Goal: Task Accomplishment & Management: Use online tool/utility

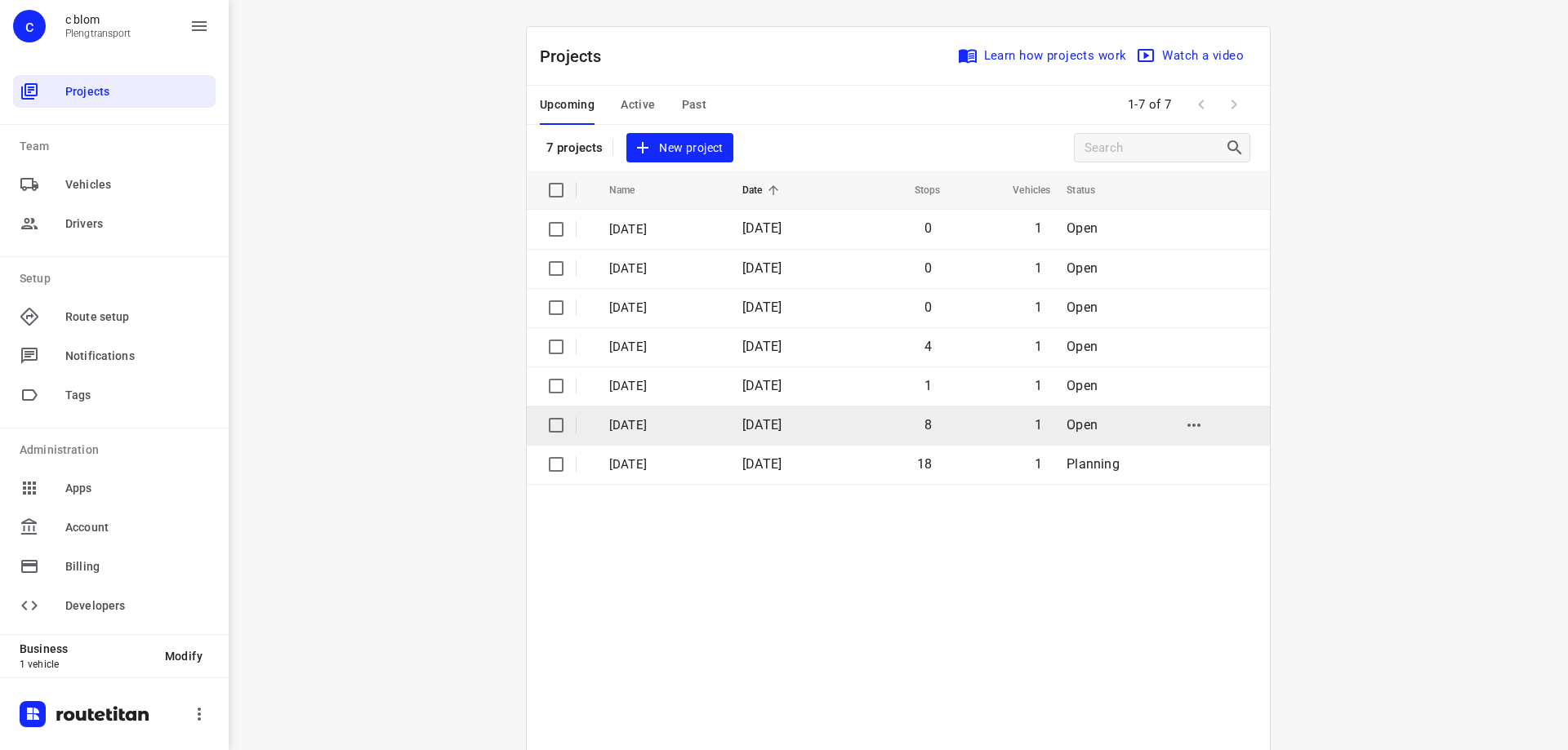
click at [793, 436] on td "[DATE]" at bounding box center [782, 425] width 107 height 39
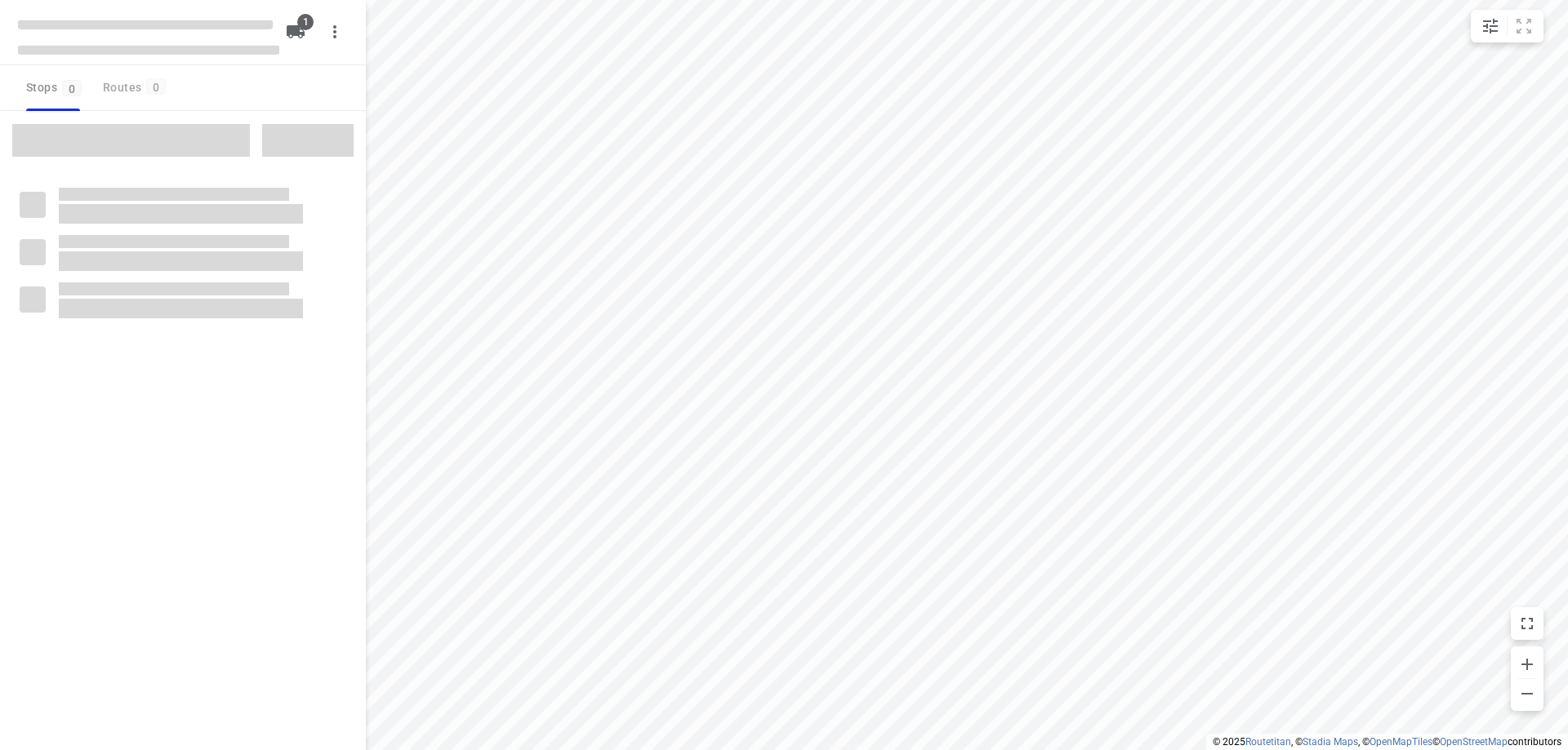
type input "distance"
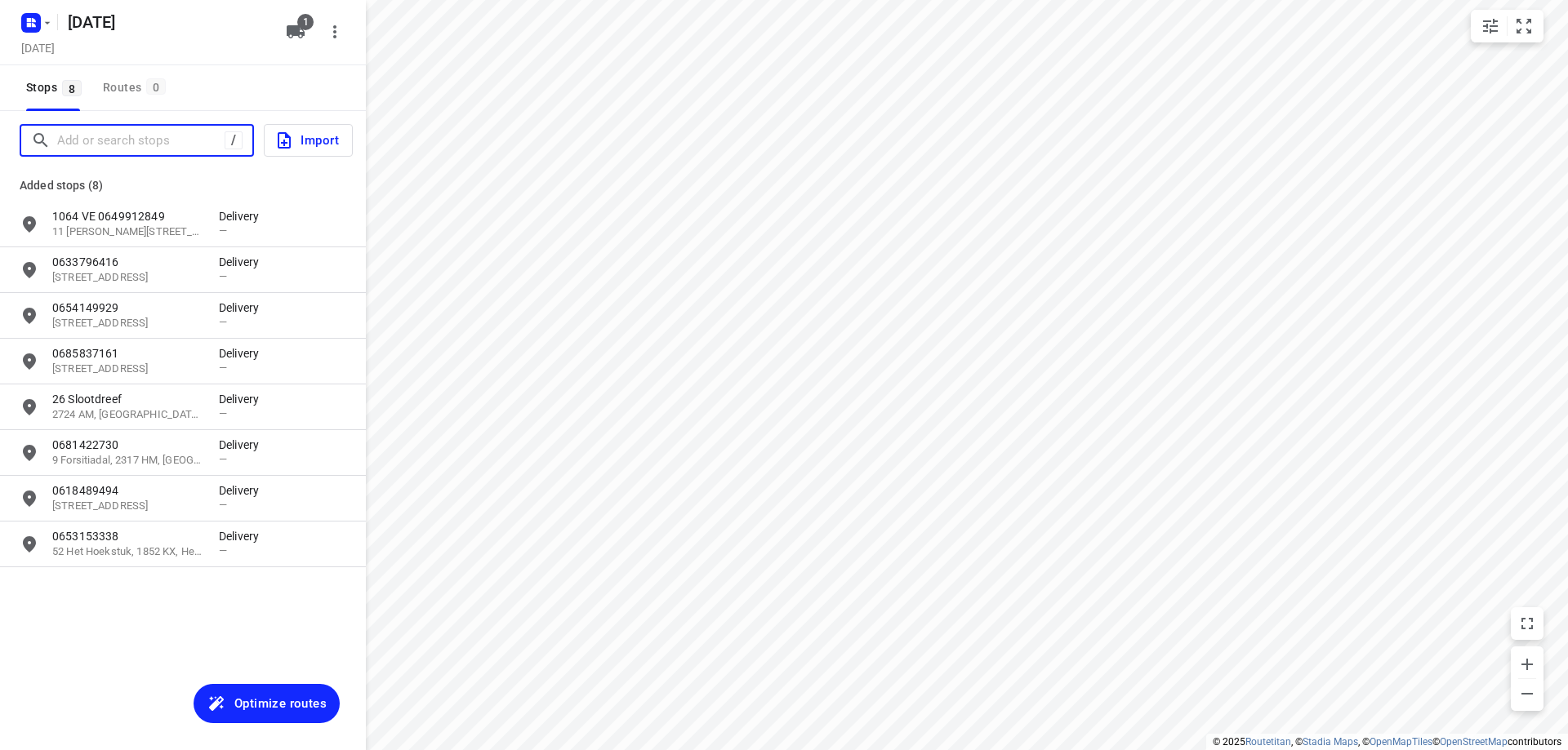
click at [120, 142] on input "Add or search stops" at bounding box center [140, 141] width 167 height 26
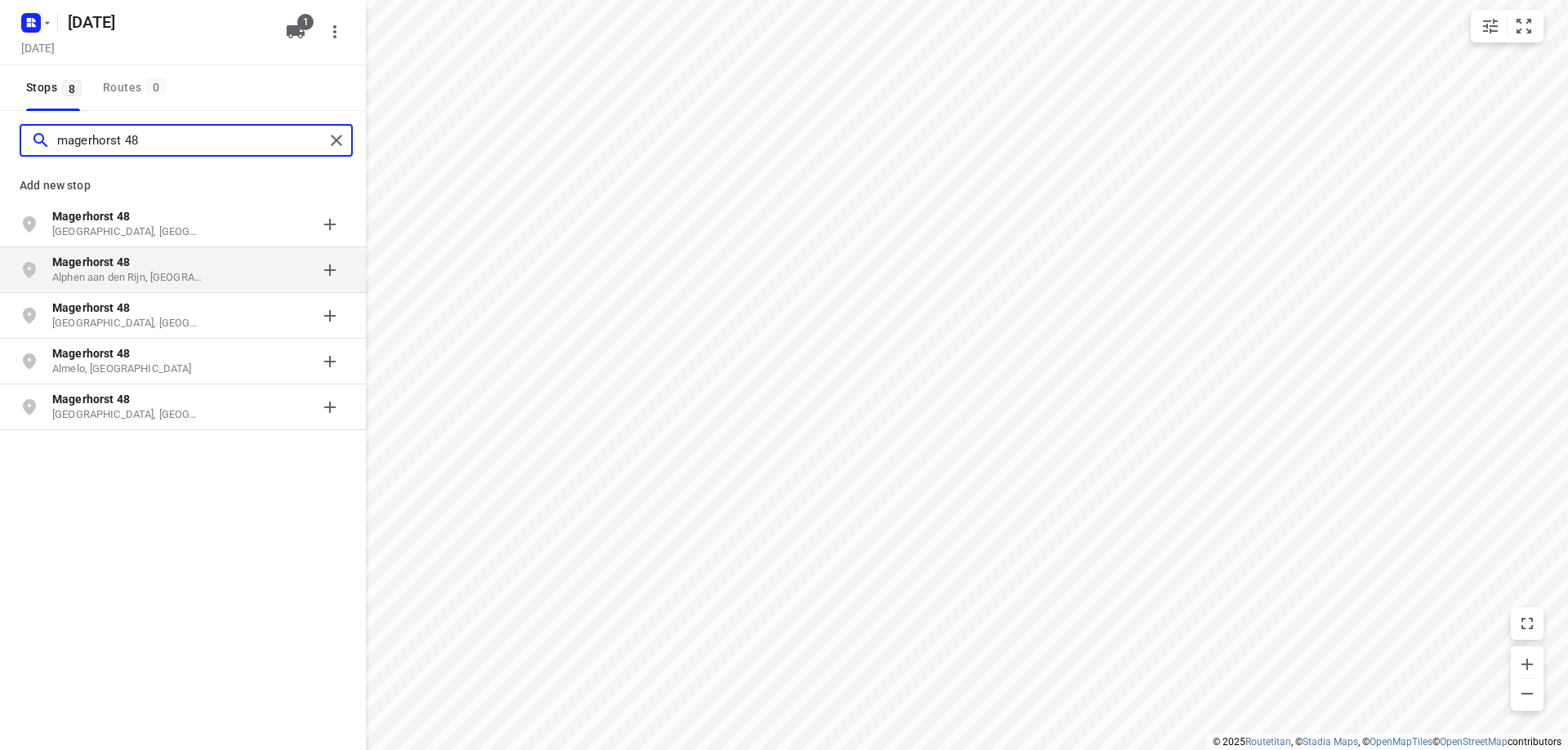
type input "magerhorst 48"
click at [163, 267] on p "Magerhorst 48" at bounding box center [127, 262] width 150 height 16
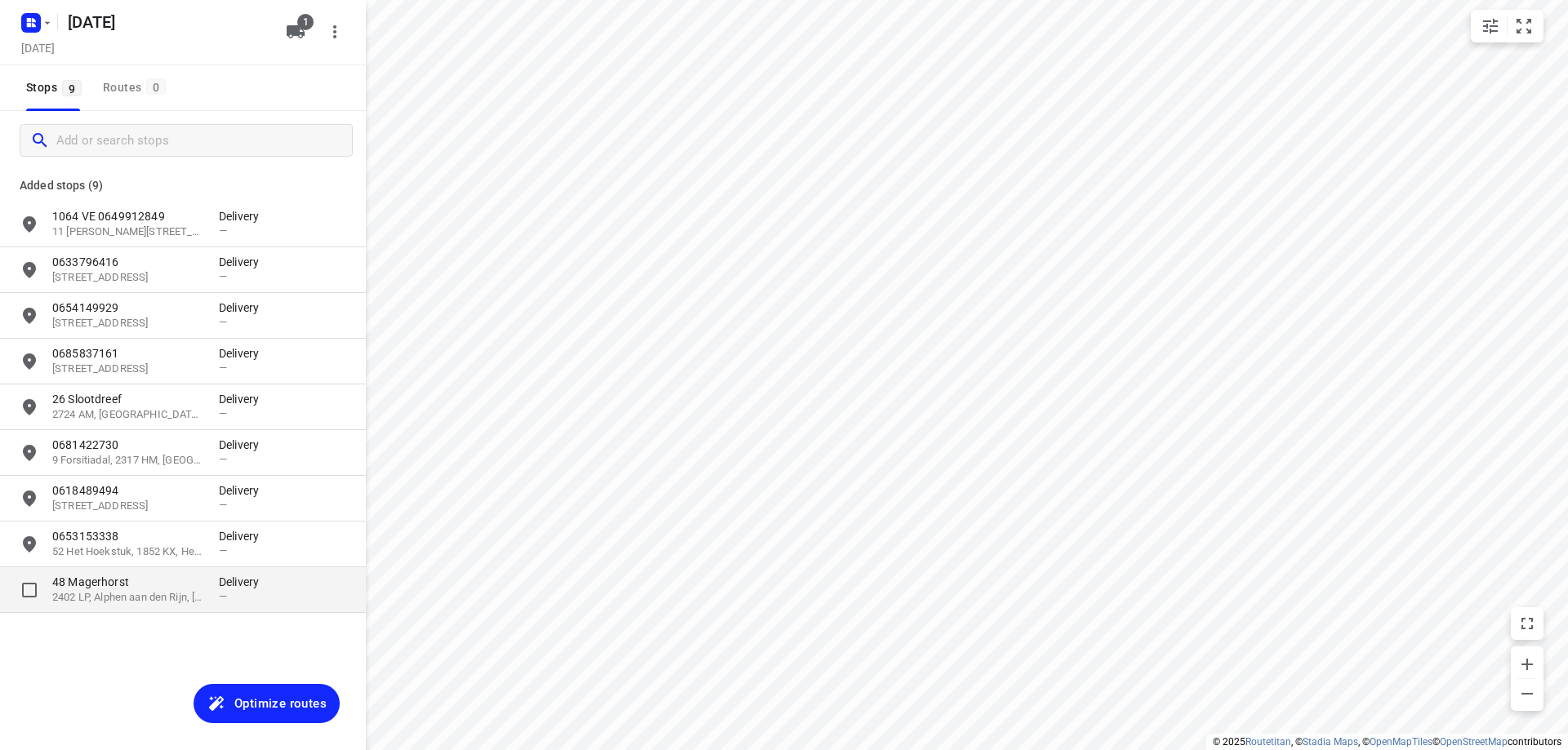
click at [158, 604] on p "2402 LP, Alphen aan den Rijn, [GEOGRAPHIC_DATA]" at bounding box center [127, 597] width 150 height 16
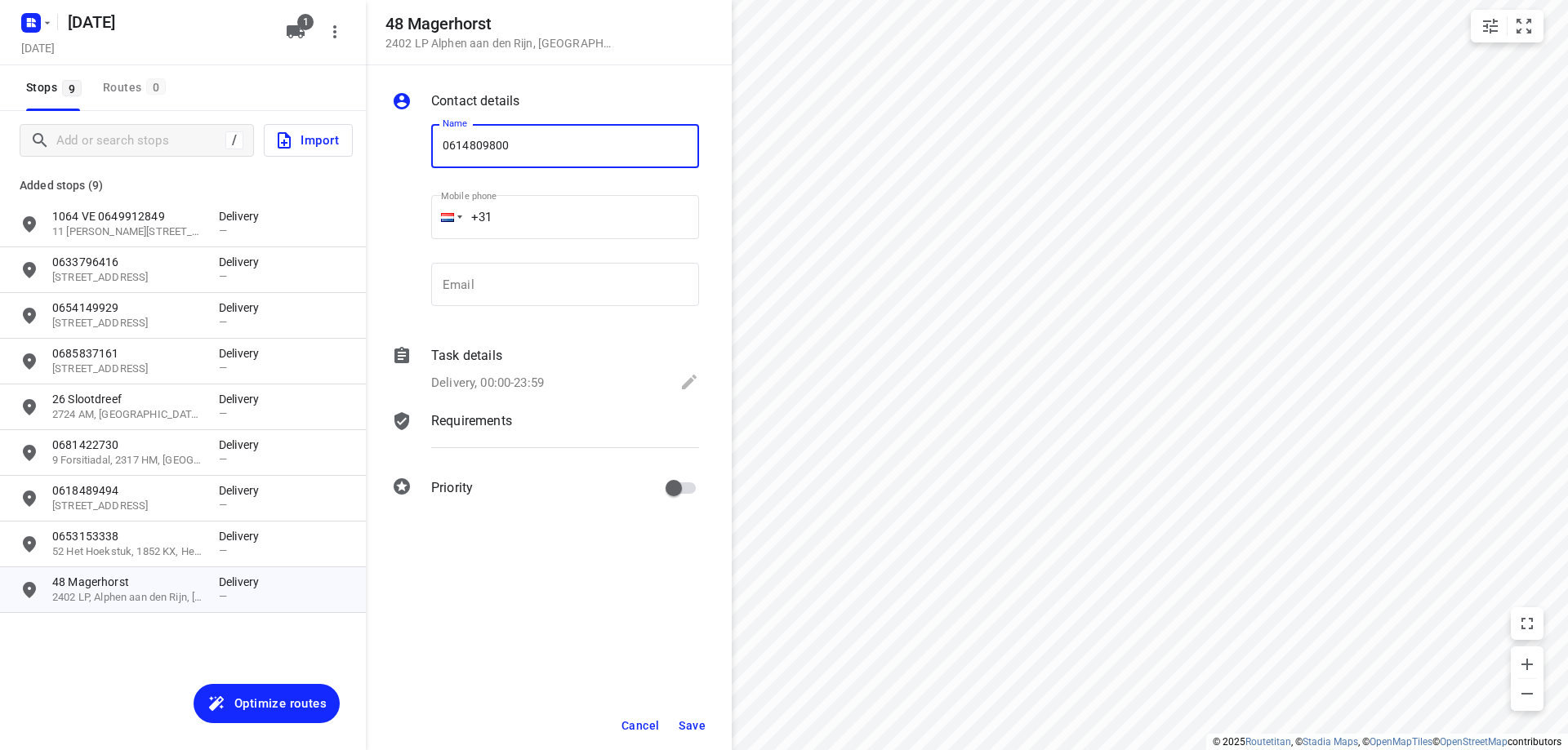
type input "0614809800"
click at [703, 730] on span "Save" at bounding box center [692, 725] width 27 height 13
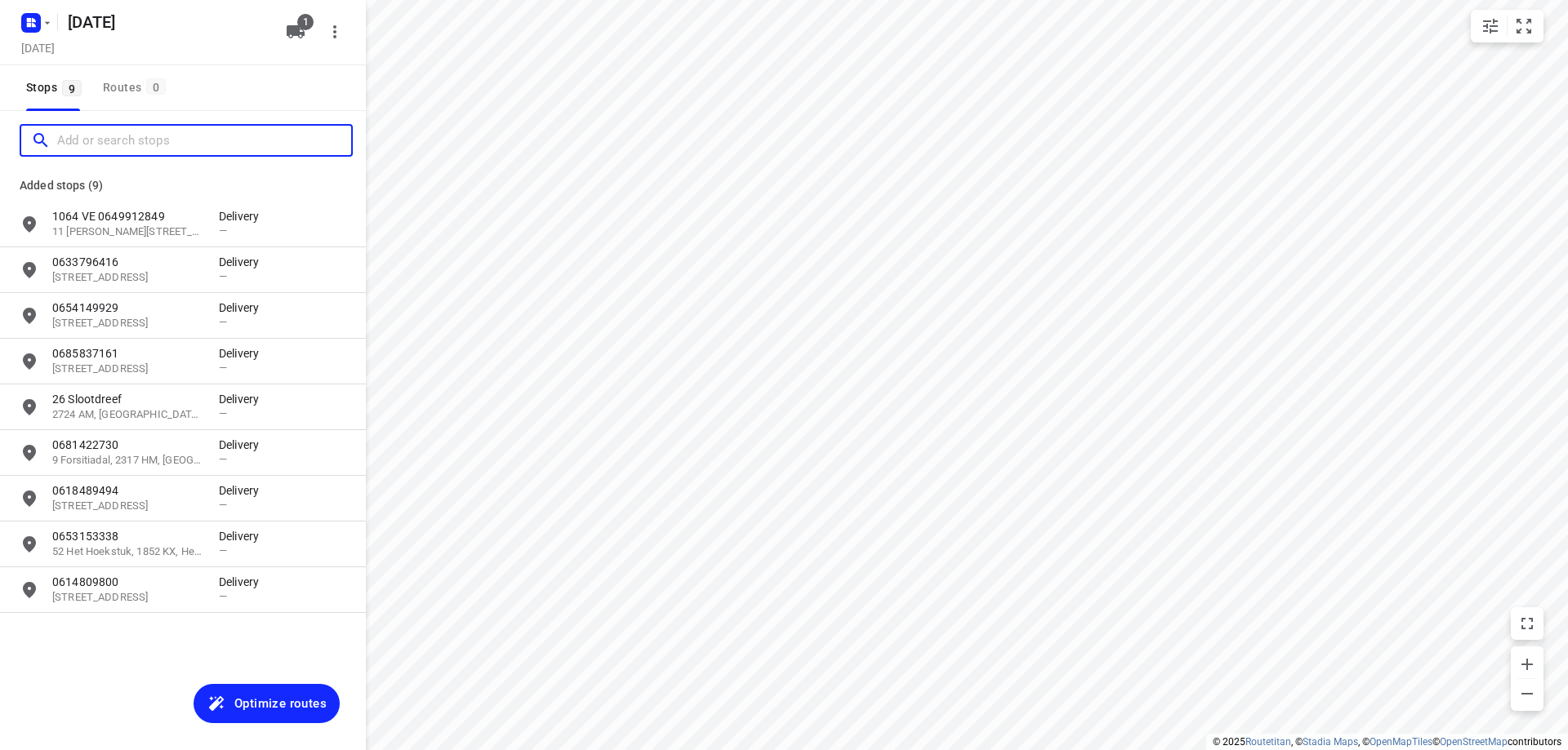
click at [156, 129] on input "Add or search stops" at bounding box center [203, 141] width 294 height 26
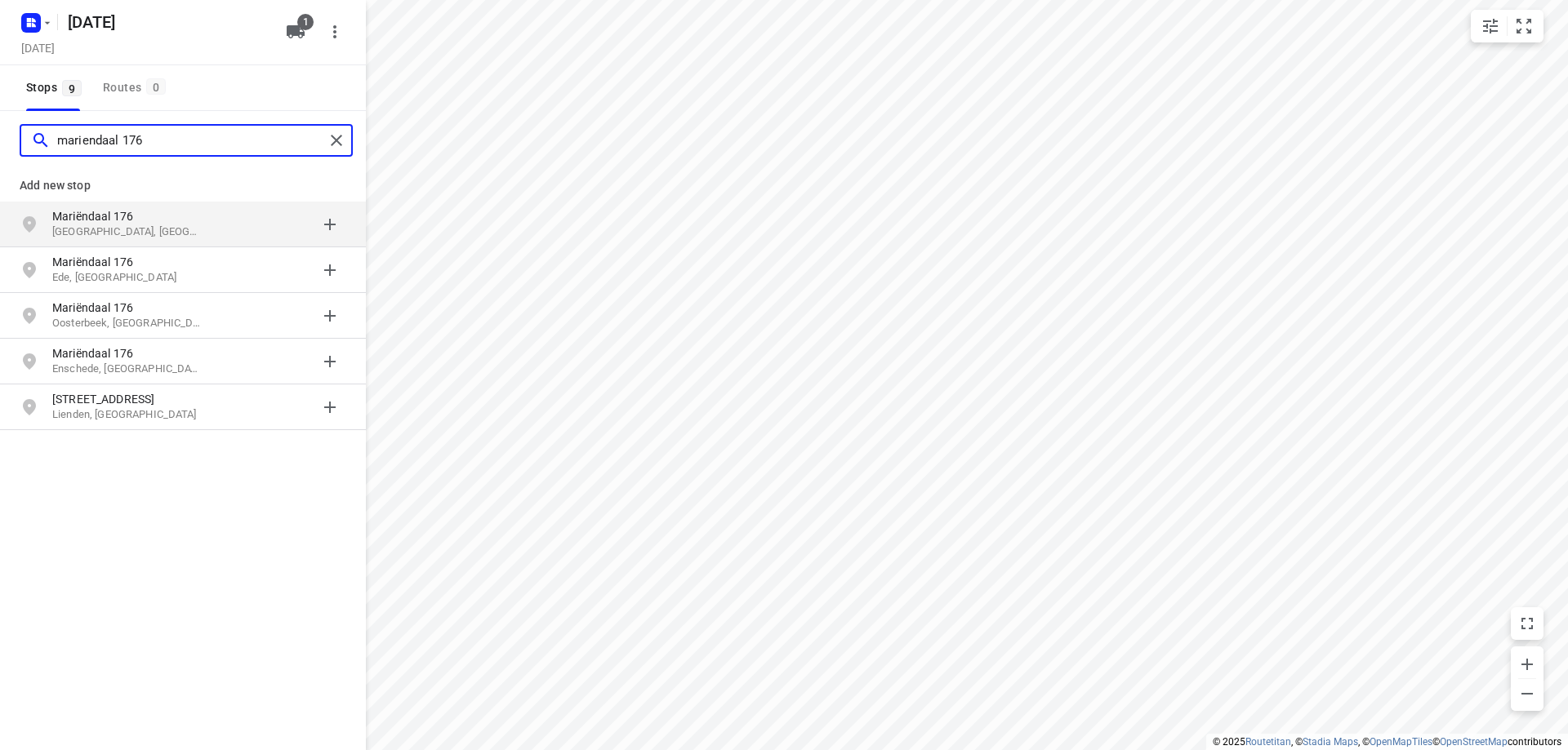
type input "mariendaal 176"
click at [196, 217] on p "Mariëndaal 176" at bounding box center [127, 217] width 150 height 16
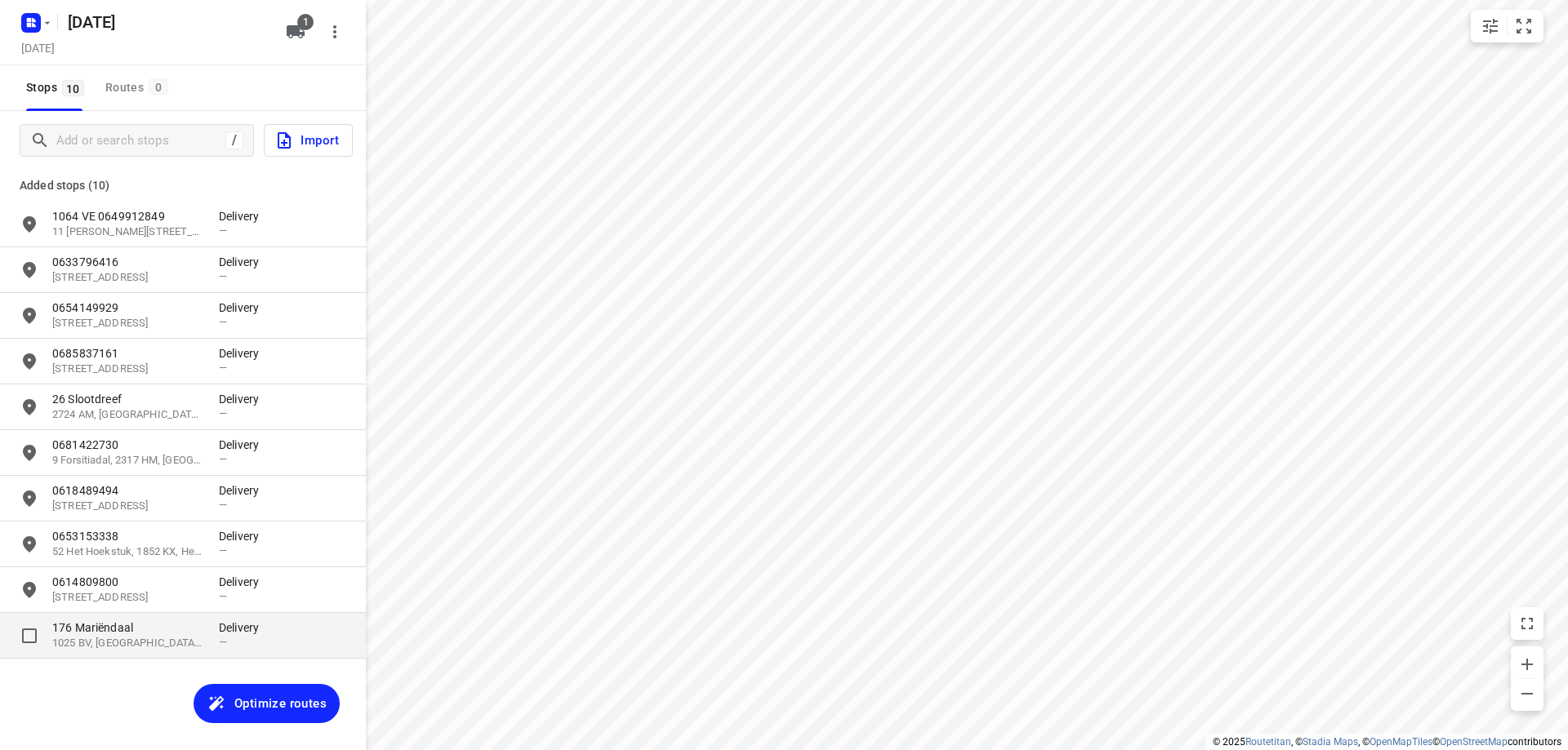
click at [182, 640] on p "1025 BV, [GEOGRAPHIC_DATA], [GEOGRAPHIC_DATA]" at bounding box center [127, 643] width 150 height 16
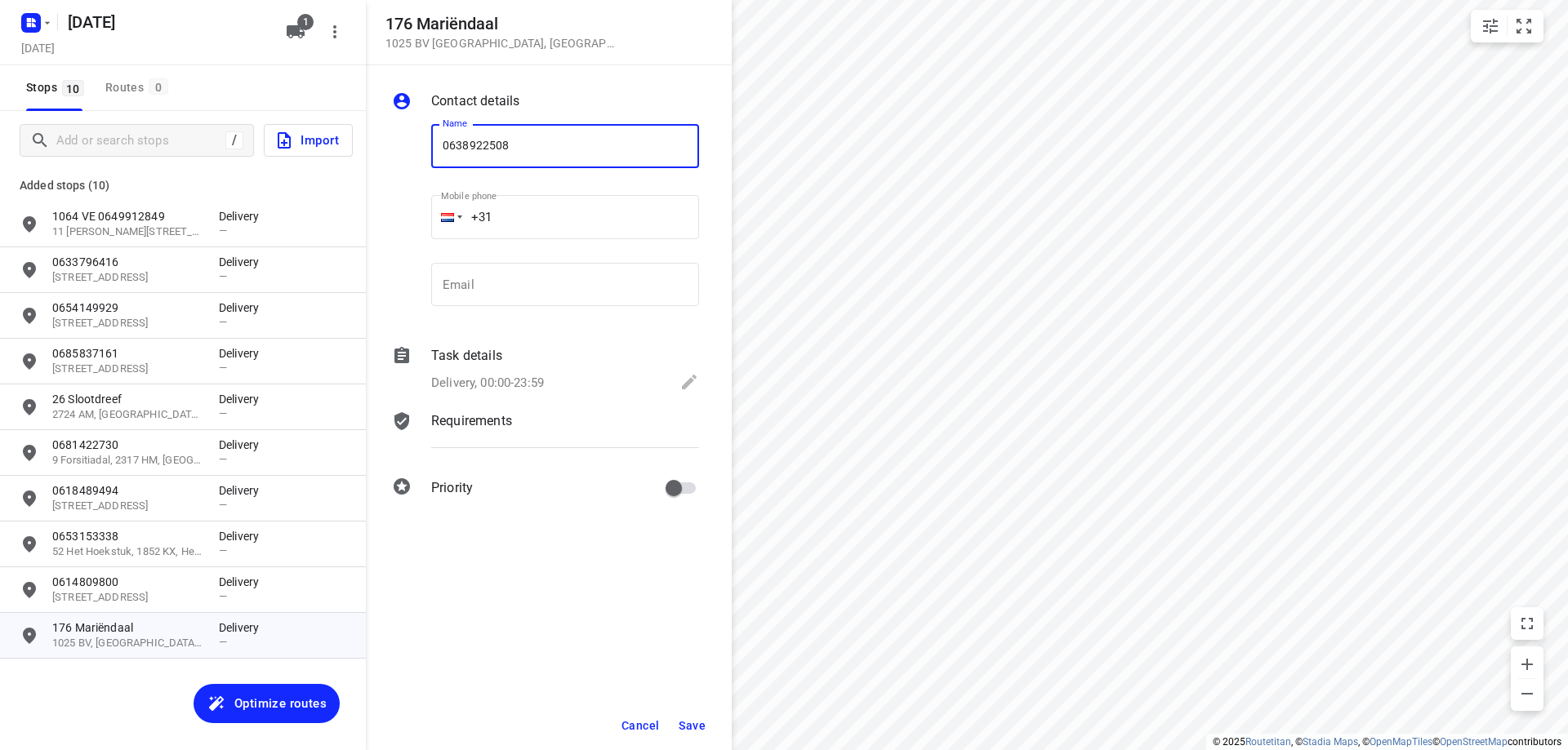
type input "0638922508"
click at [696, 722] on span "Save" at bounding box center [692, 725] width 27 height 13
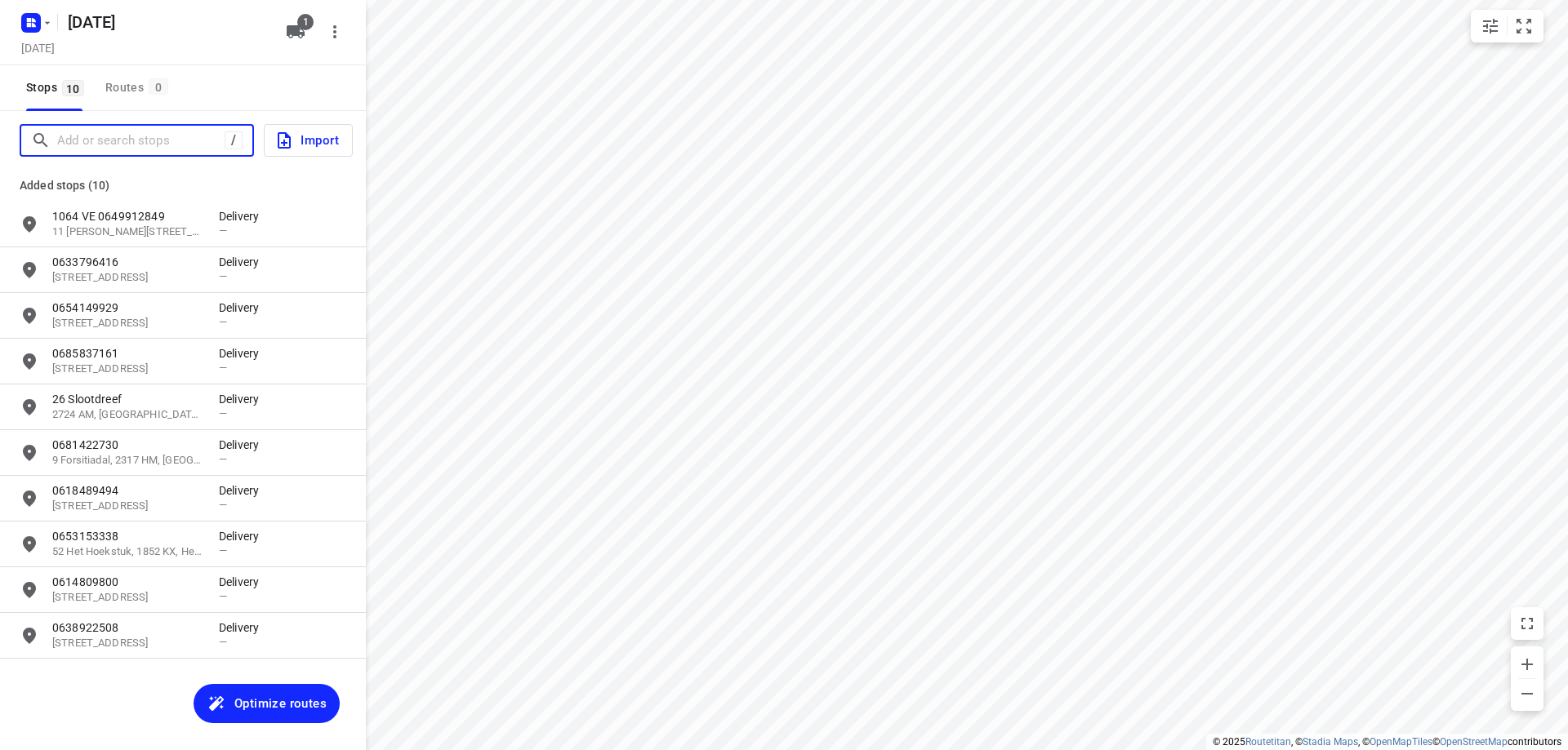
click at [131, 140] on input "Add or search stops" at bounding box center [140, 141] width 167 height 26
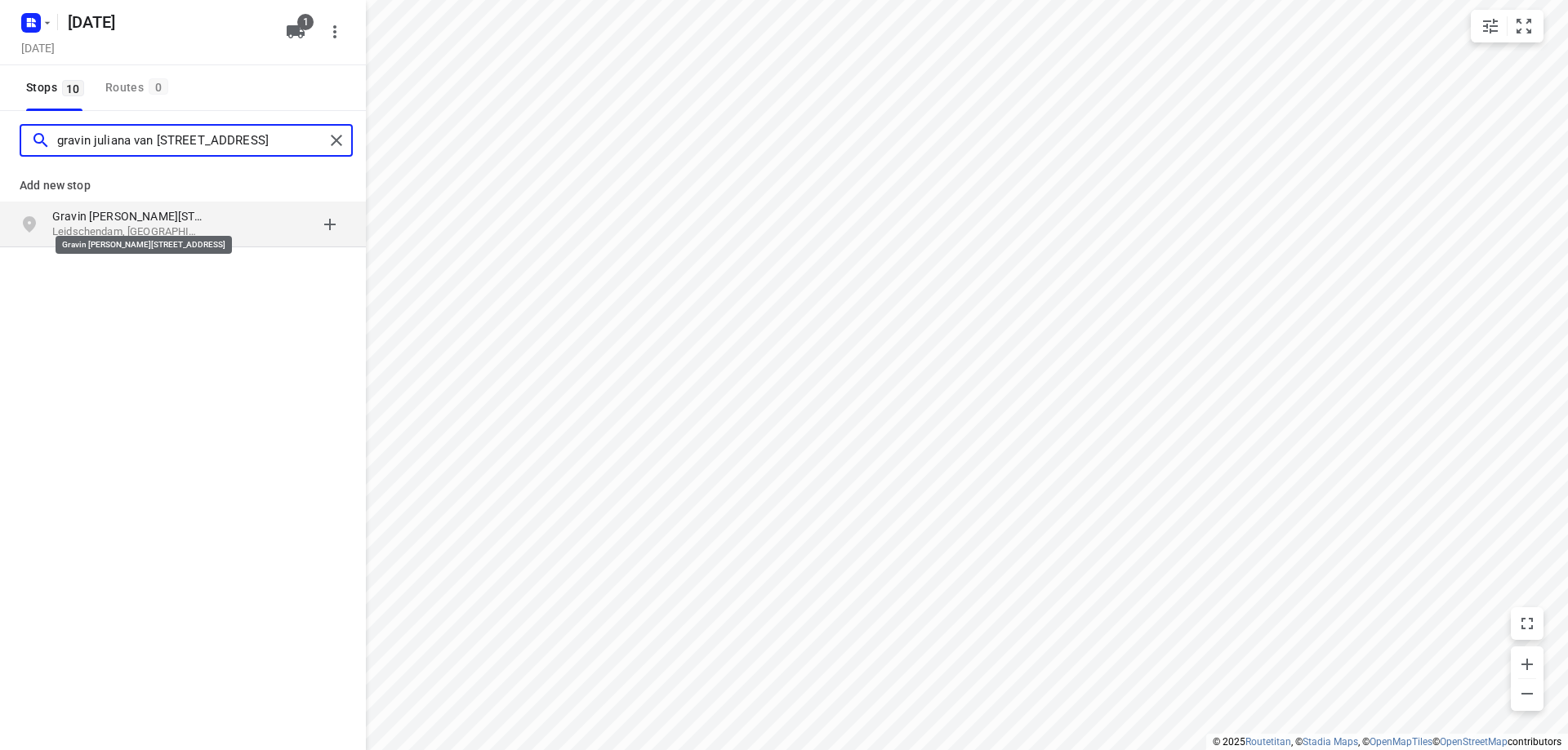
type input "gravin juliana van [STREET_ADDRESS]"
click at [149, 216] on p "Gravin [PERSON_NAME][STREET_ADDRESS]" at bounding box center [127, 217] width 150 height 16
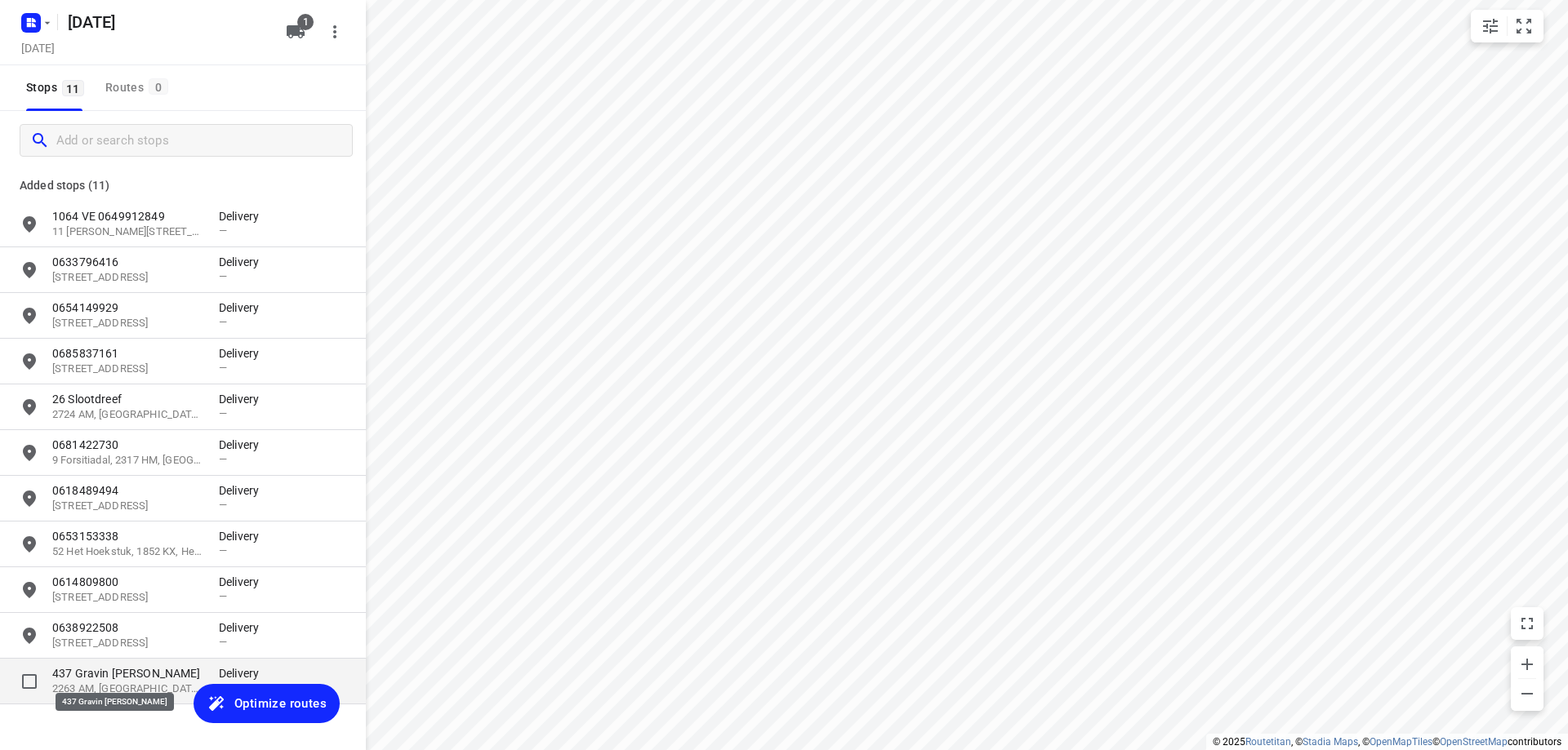
click at [141, 676] on p "437 Gravin [PERSON_NAME]" at bounding box center [127, 673] width 150 height 16
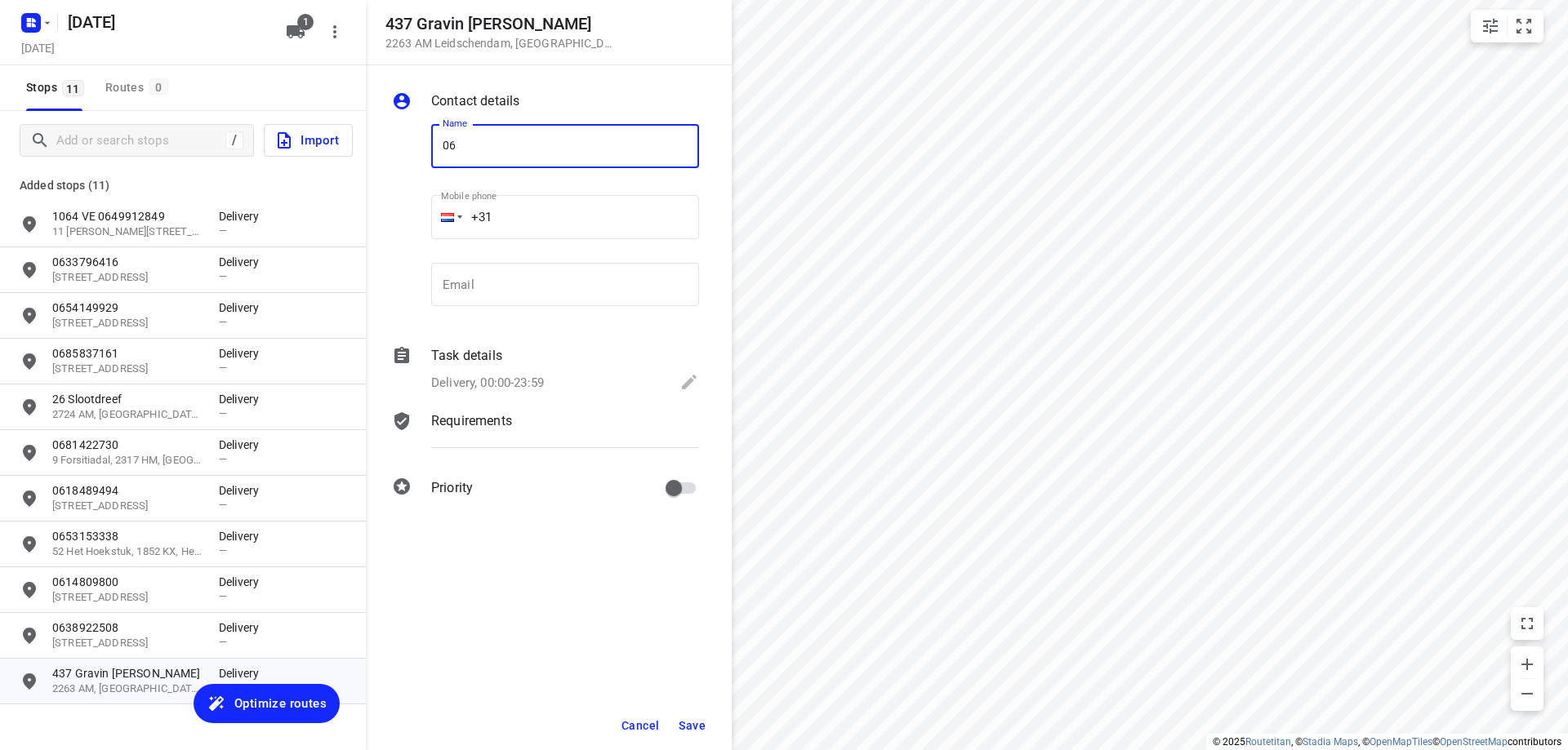
type input "06"
click at [690, 724] on span "Save" at bounding box center [692, 725] width 27 height 13
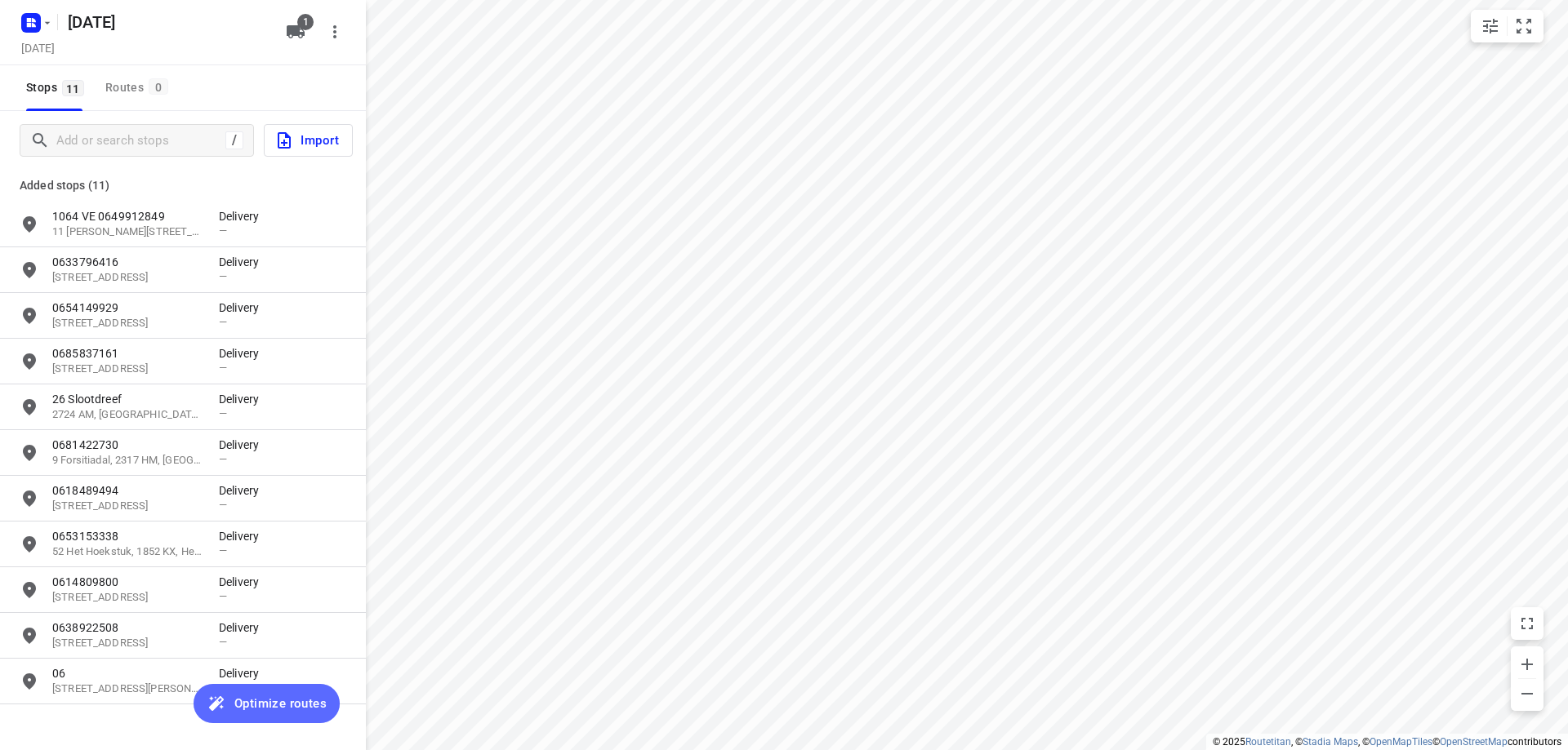
click at [295, 709] on span "Optimize routes" at bounding box center [280, 703] width 92 height 21
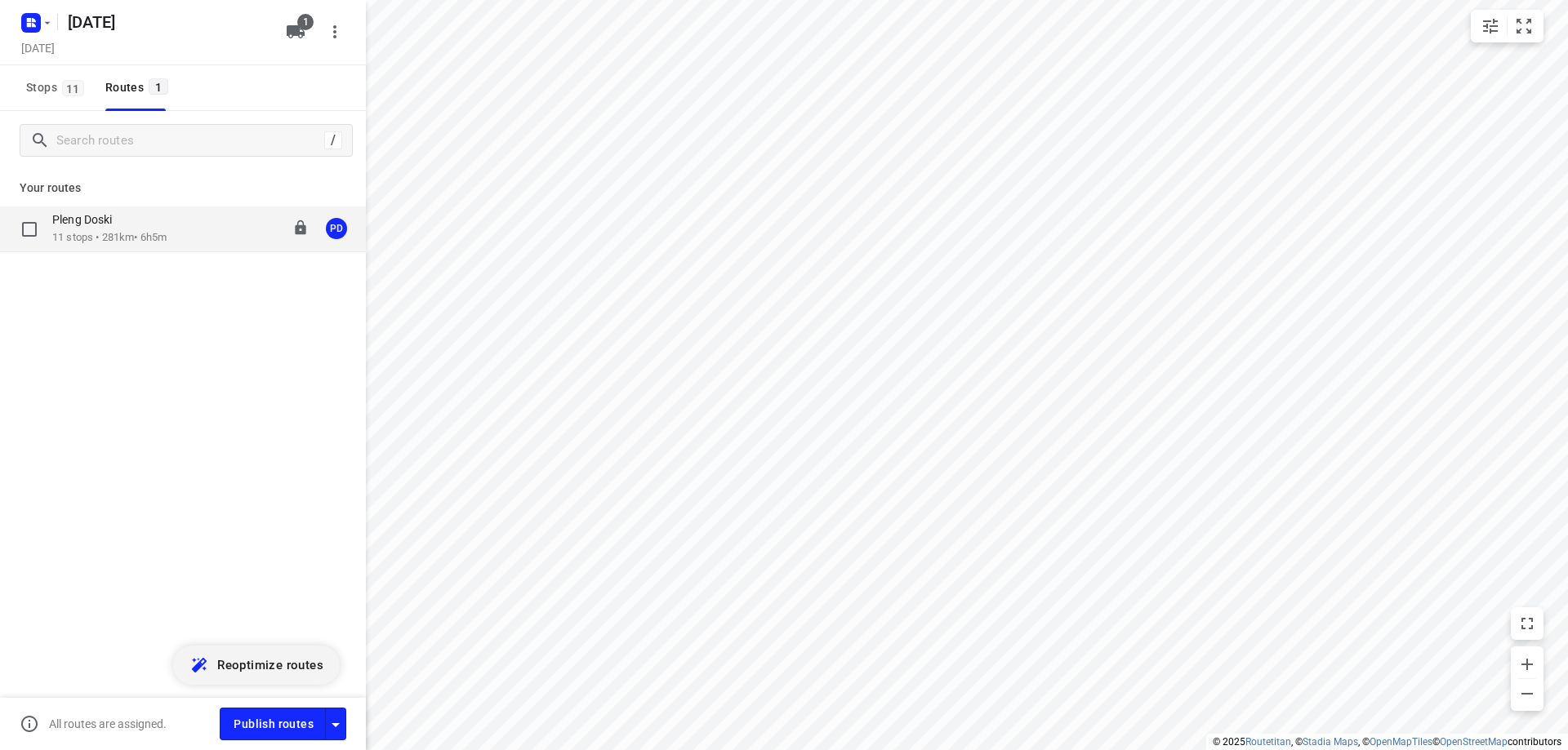
click at [201, 246] on div "Pleng Doski 11 stops • 281km • 6h5m 08:00-14:05 PD" at bounding box center [183, 230] width 366 height 46
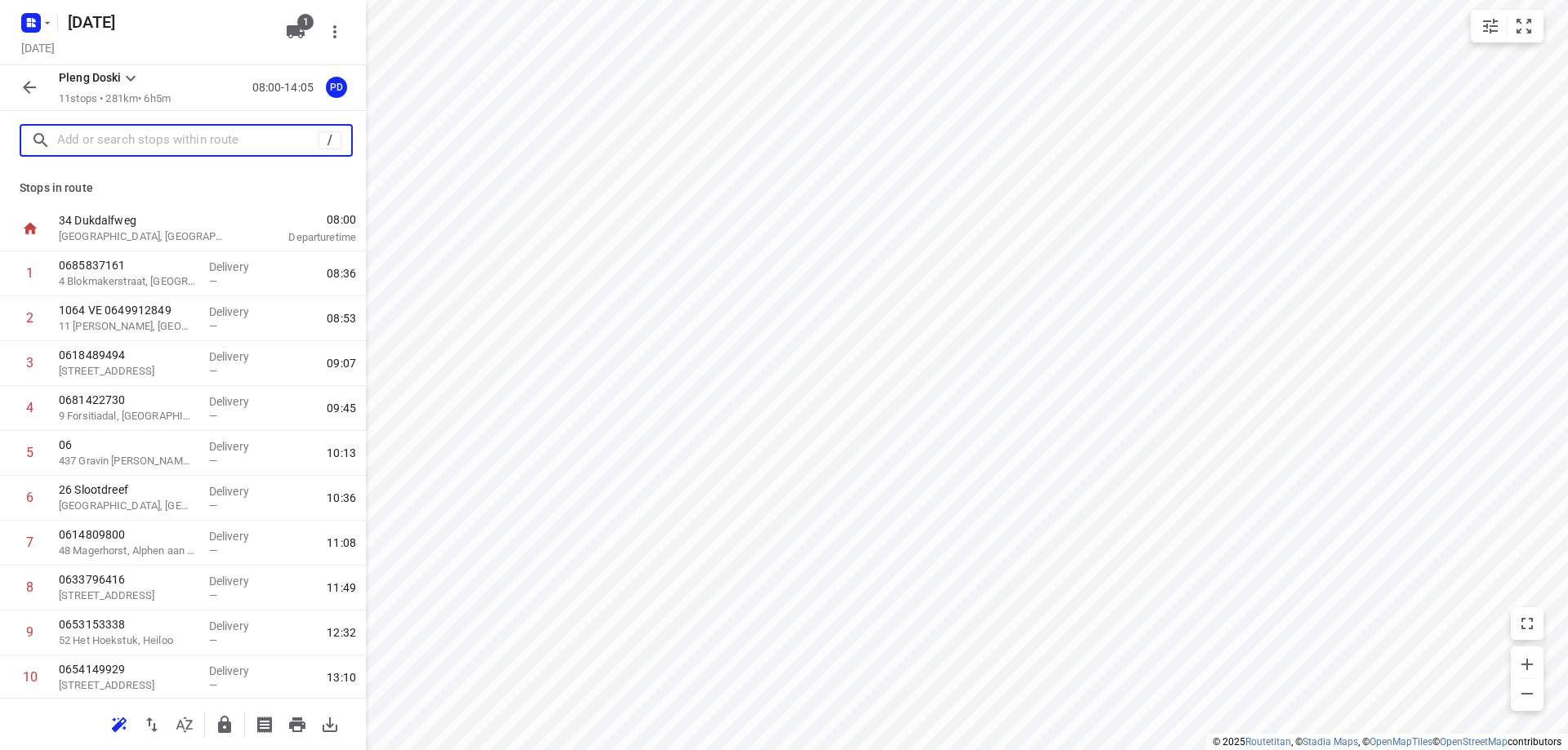
click at [104, 145] on input "text" at bounding box center [188, 141] width 262 height 26
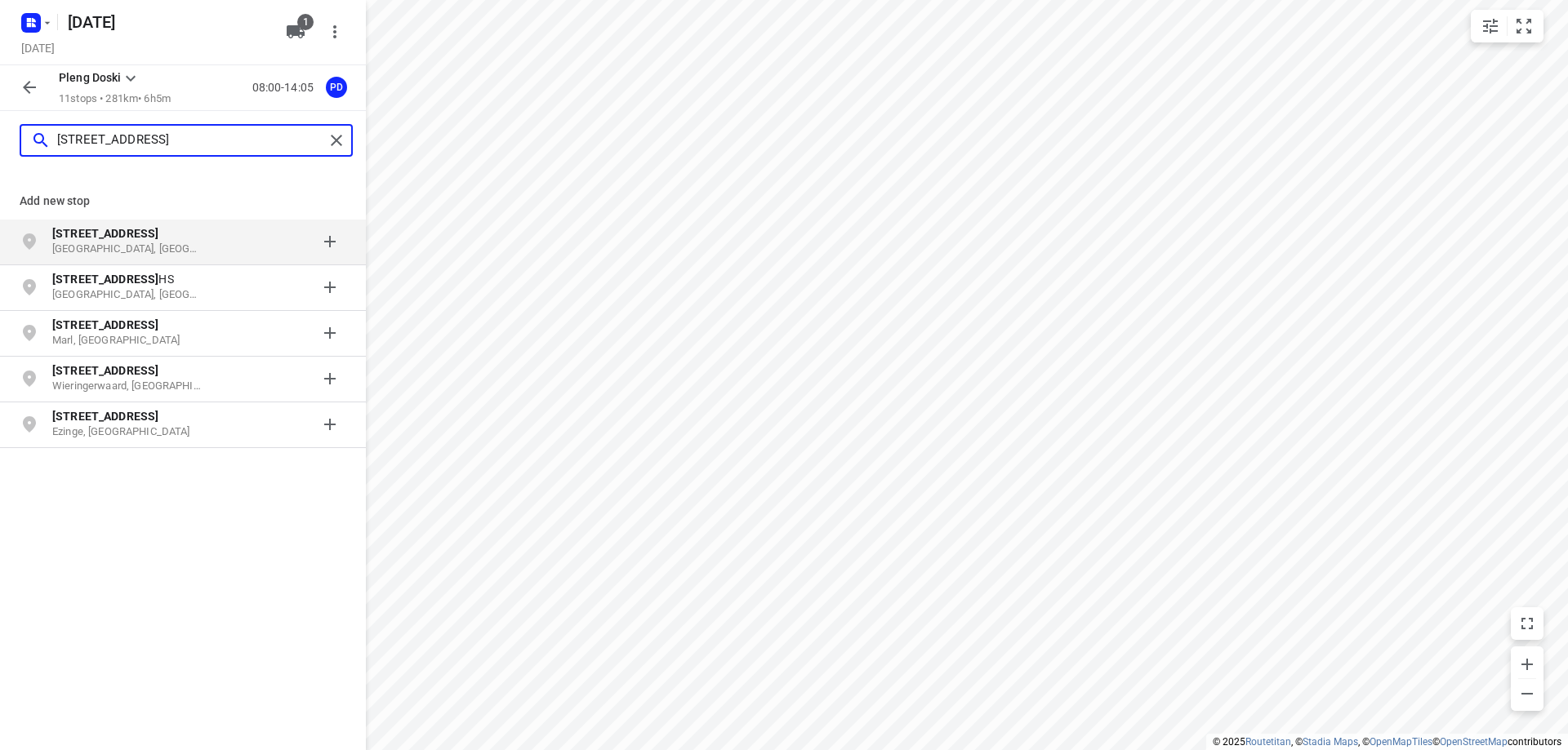
type input "[STREET_ADDRESS]"
click at [113, 248] on p "[GEOGRAPHIC_DATA], [GEOGRAPHIC_DATA]" at bounding box center [127, 249] width 150 height 16
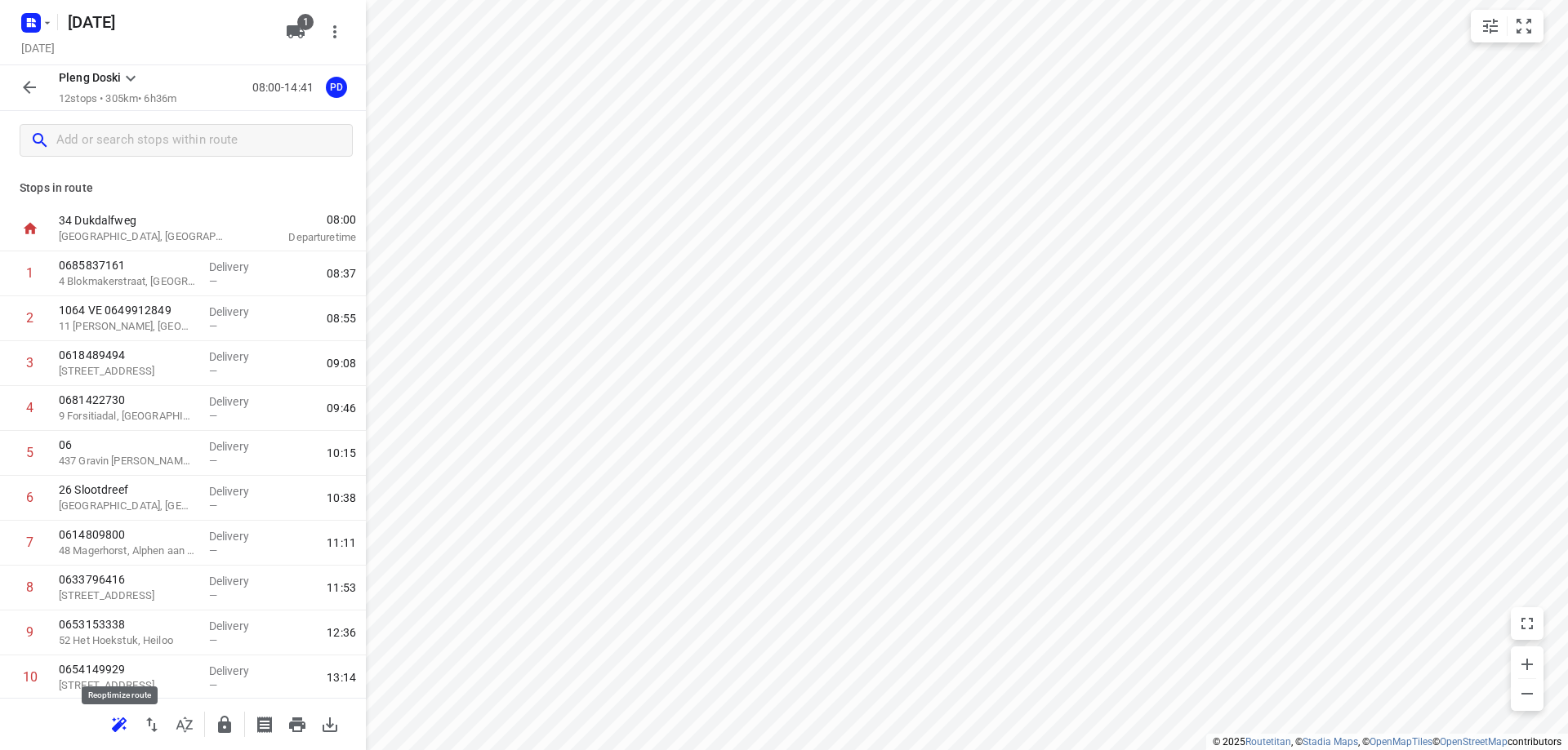
click at [115, 731] on icon "button" at bounding box center [117, 727] width 11 height 11
click at [160, 726] on icon "button" at bounding box center [151, 724] width 19 height 19
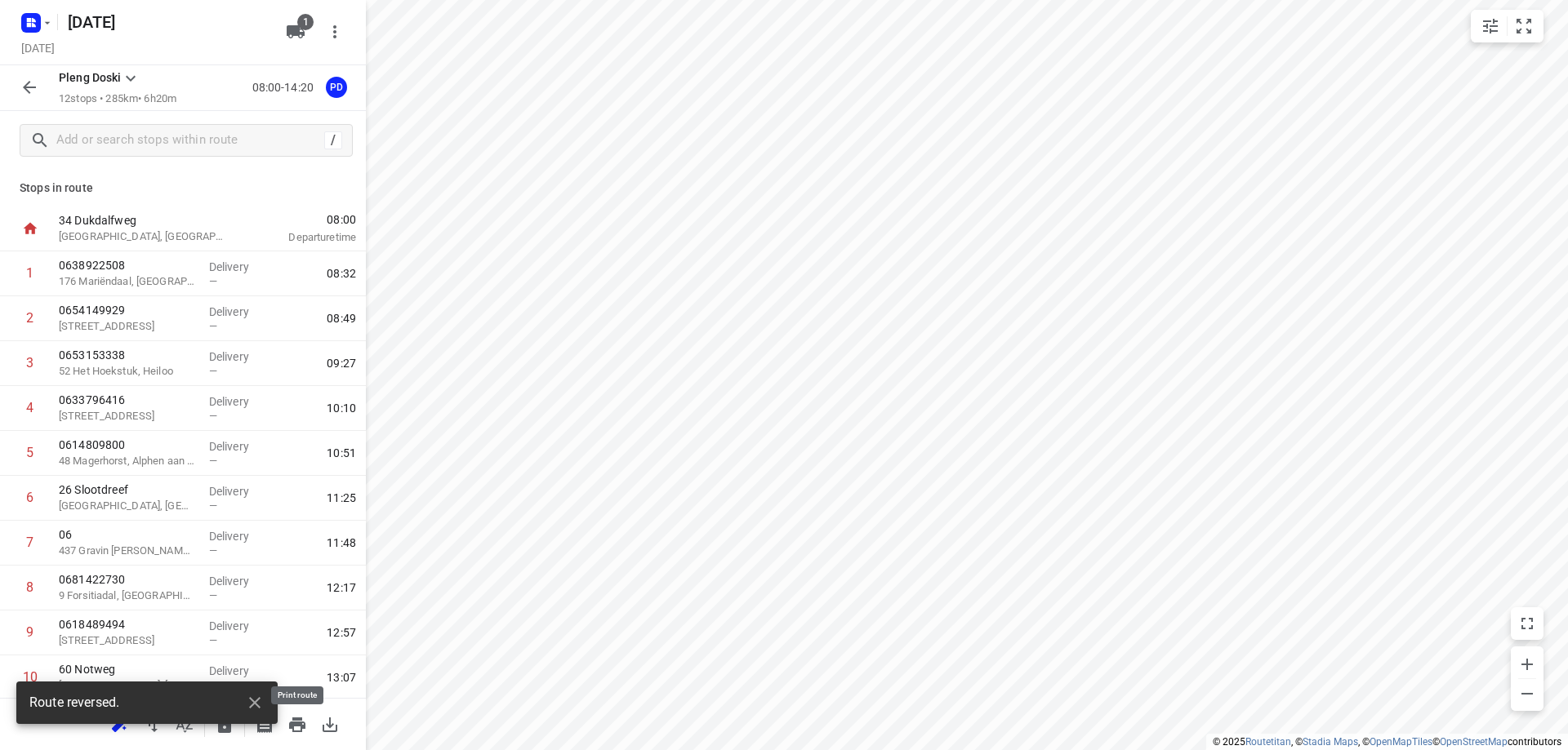
click at [295, 724] on icon "button" at bounding box center [297, 725] width 16 height 15
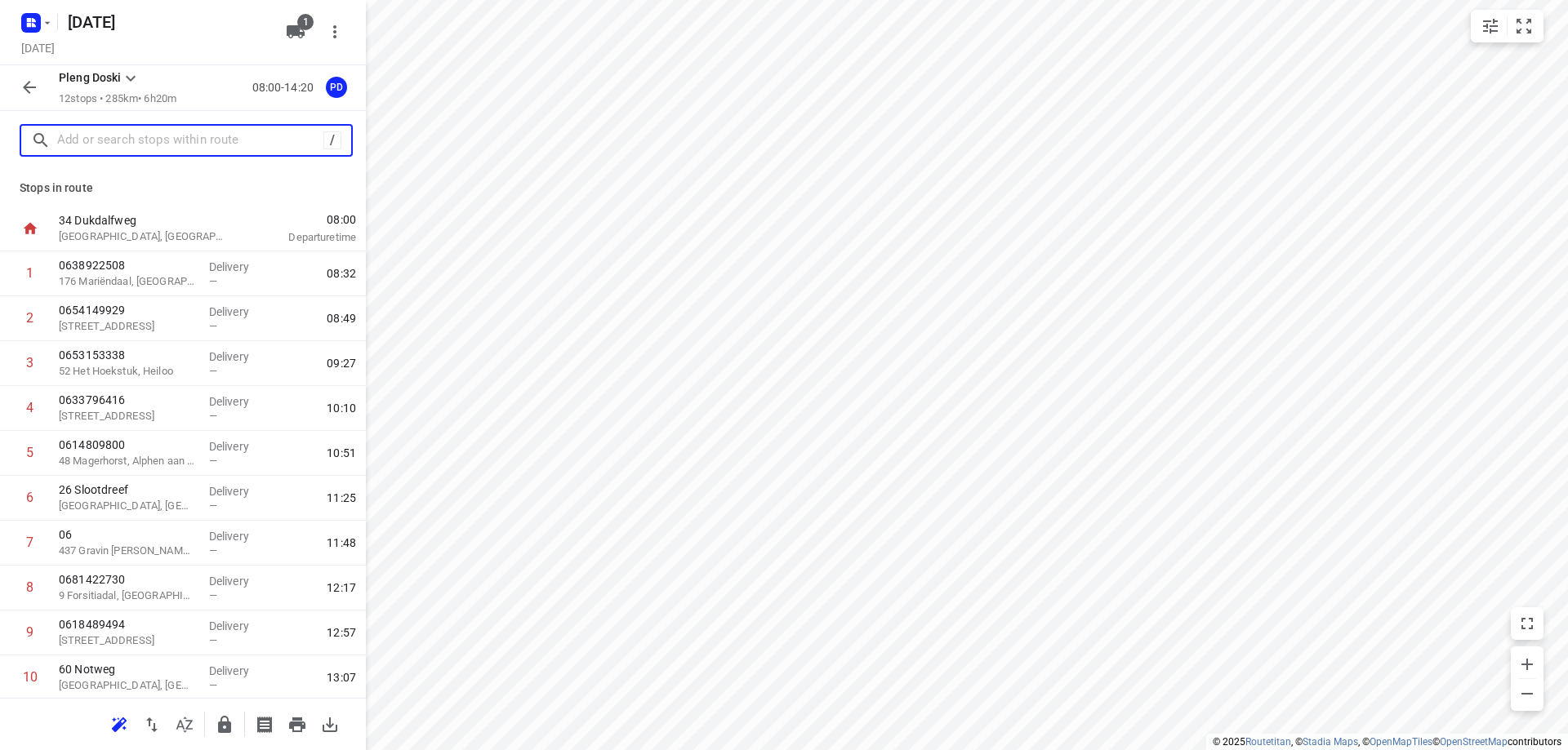
click at [129, 145] on input "text" at bounding box center [189, 141] width 266 height 26
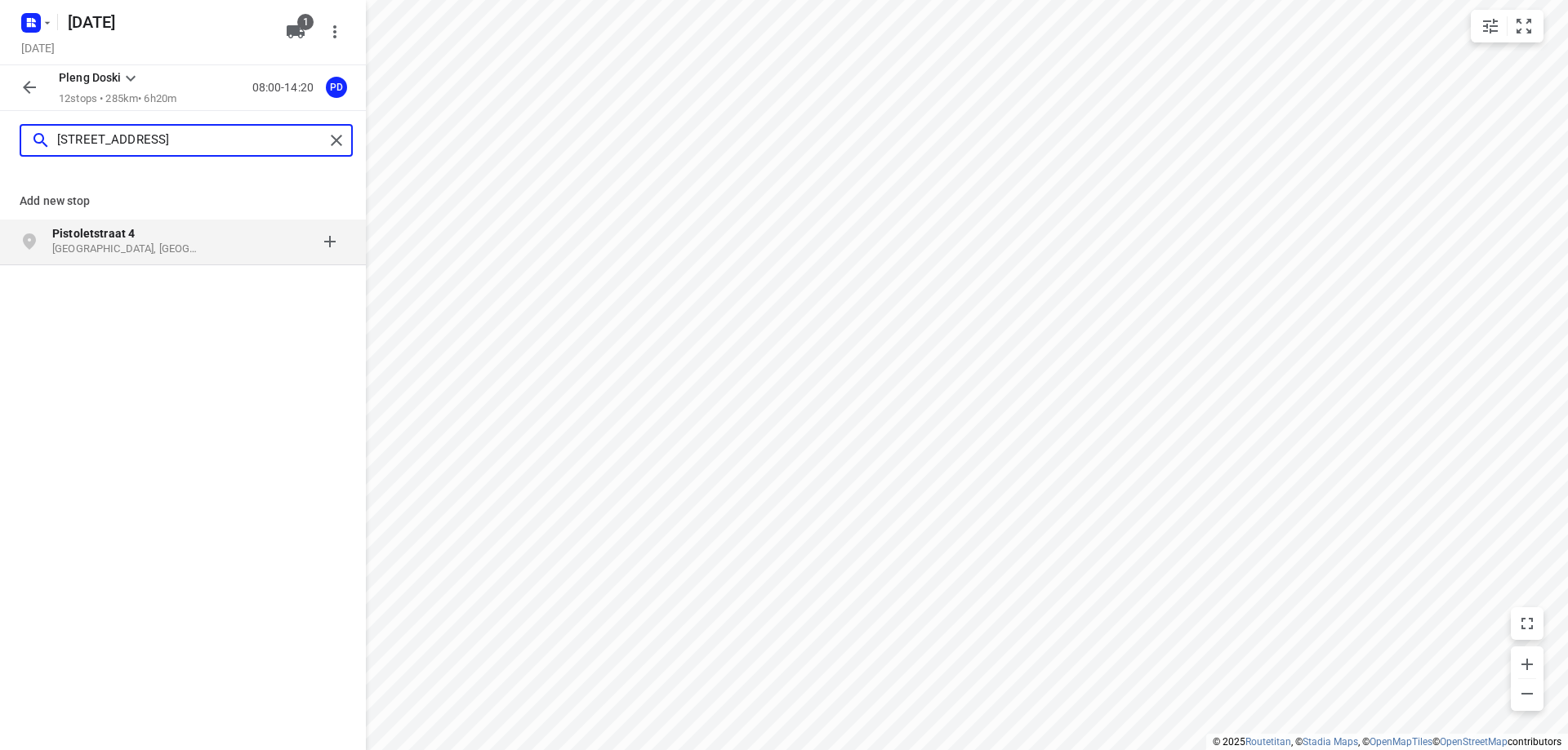
type input "[STREET_ADDRESS]"
click at [68, 241] on p "Pistoletstraat 4" at bounding box center [127, 233] width 150 height 16
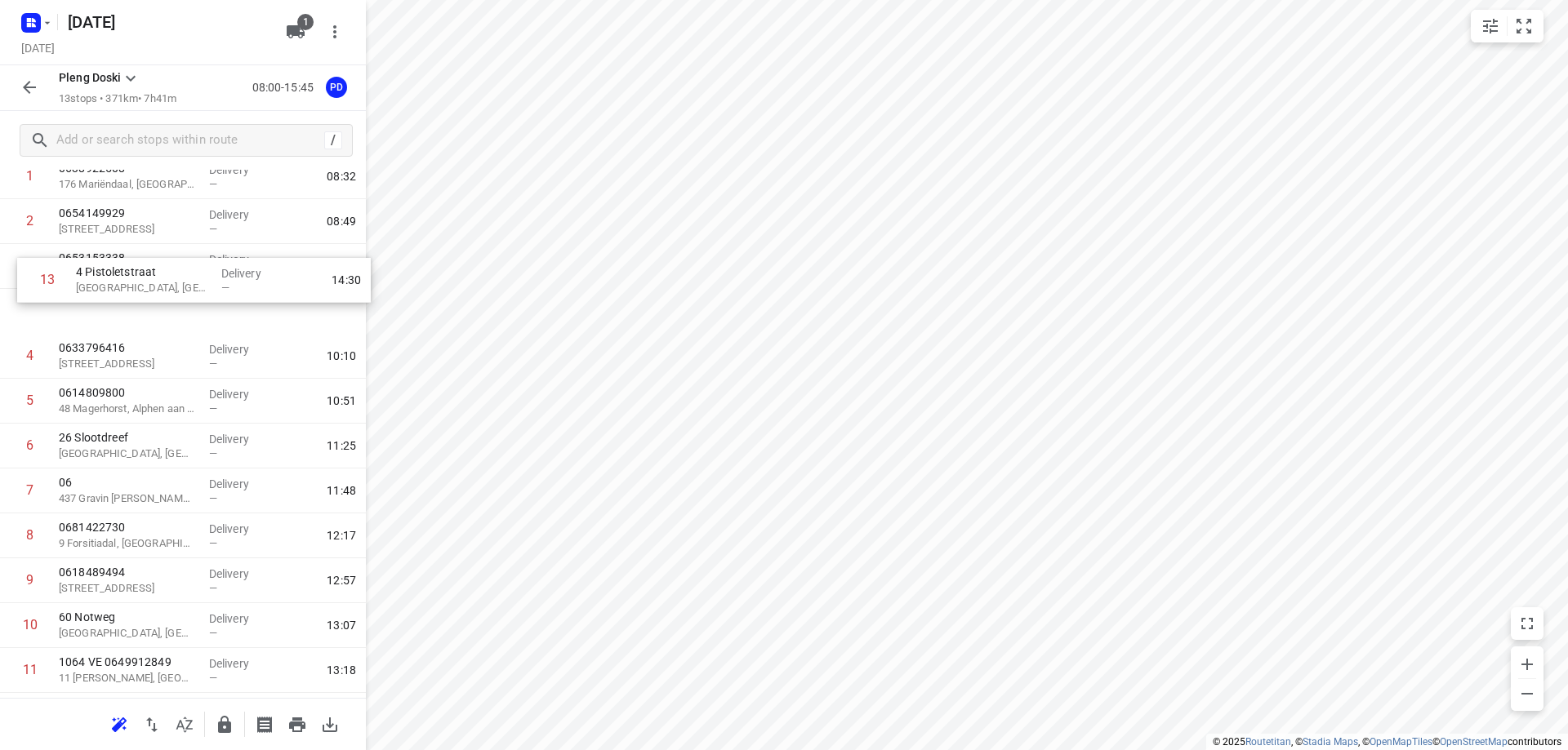
scroll to position [95, 0]
drag, startPoint x: 117, startPoint y: 636, endPoint x: 130, endPoint y: 314, distance: 322.3
click at [130, 314] on div "1 0638922508 176 Mariëndaal, [GEOGRAPHIC_DATA] Delivery — 08:32 2 0654149929 [G…" at bounding box center [183, 447] width 366 height 584
click at [183, 327] on p "[GEOGRAPHIC_DATA], [GEOGRAPHIC_DATA]" at bounding box center [127, 321] width 137 height 16
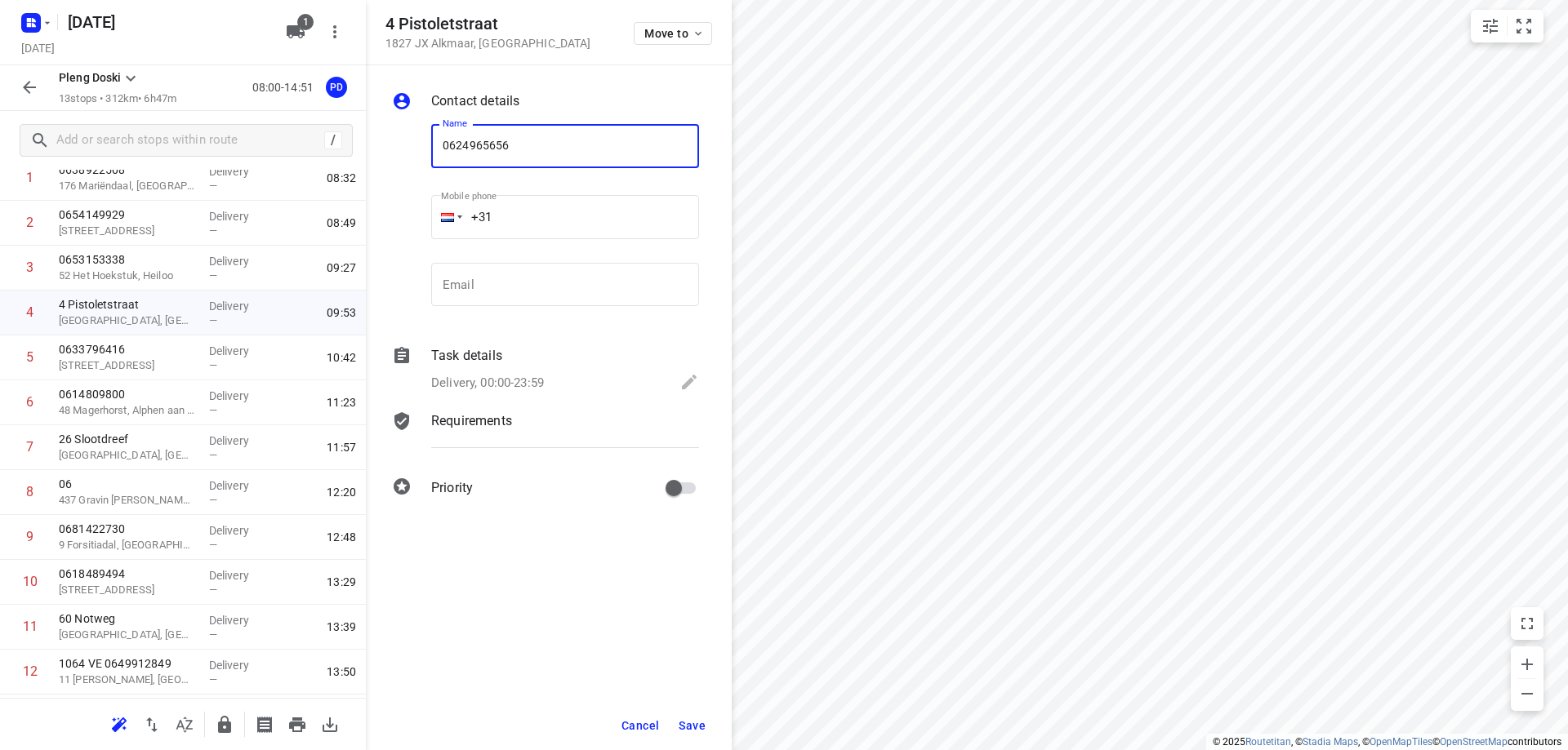
type input "0624965656"
click at [693, 717] on button "Save" at bounding box center [693, 725] width 40 height 29
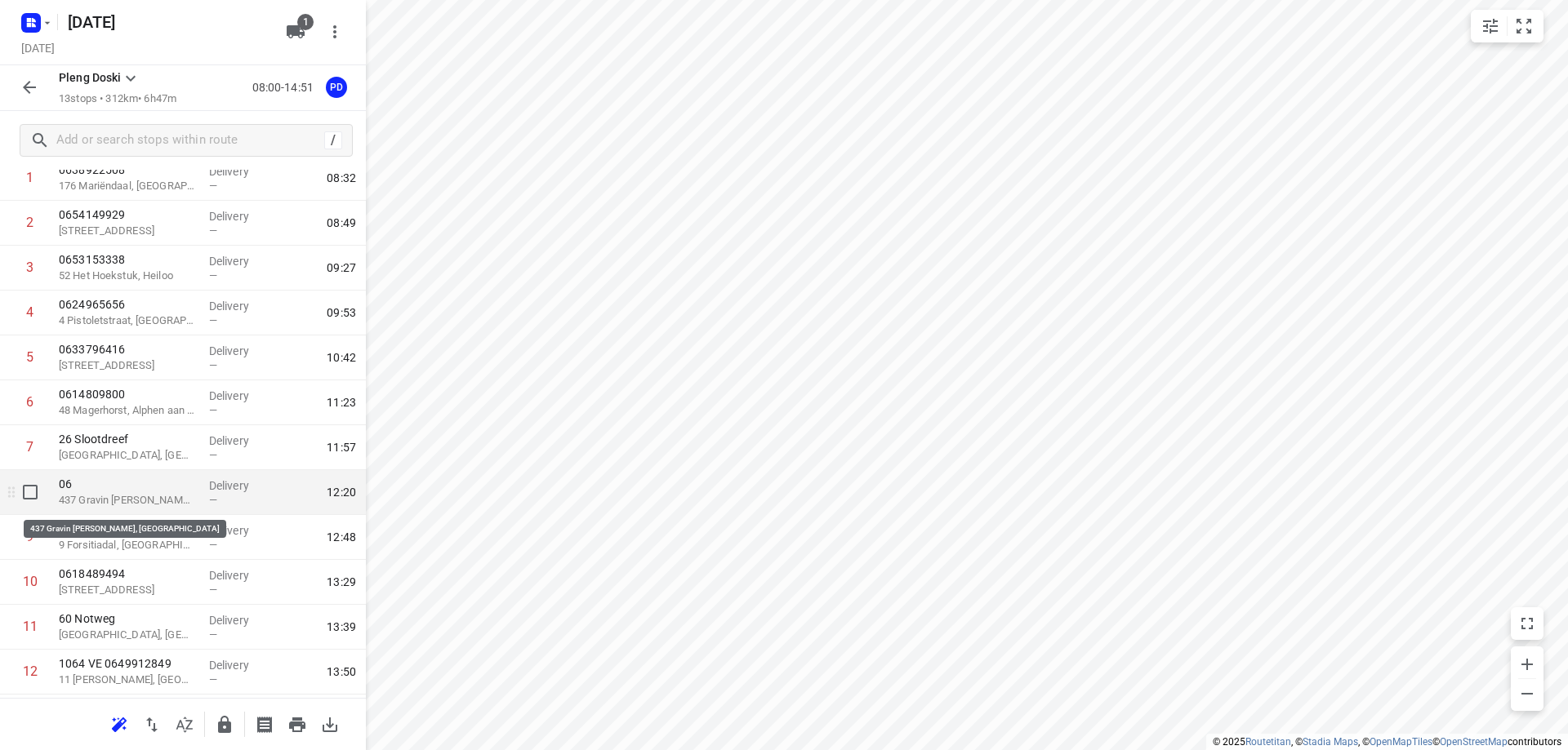
click at [133, 498] on p "437 Gravin [PERSON_NAME], [GEOGRAPHIC_DATA]" at bounding box center [127, 500] width 137 height 16
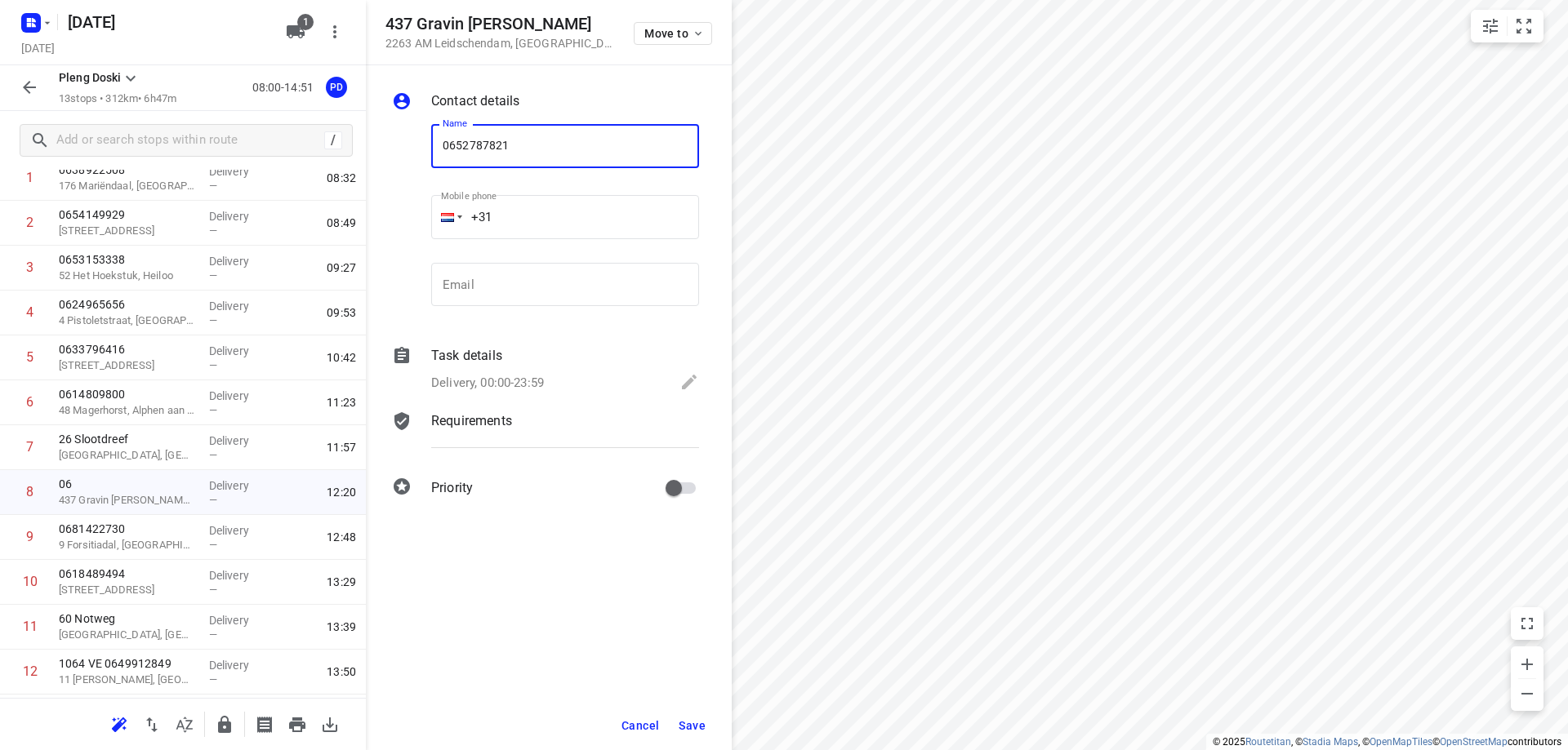
type input "0652787821"
click at [692, 721] on span "Save" at bounding box center [692, 725] width 27 height 13
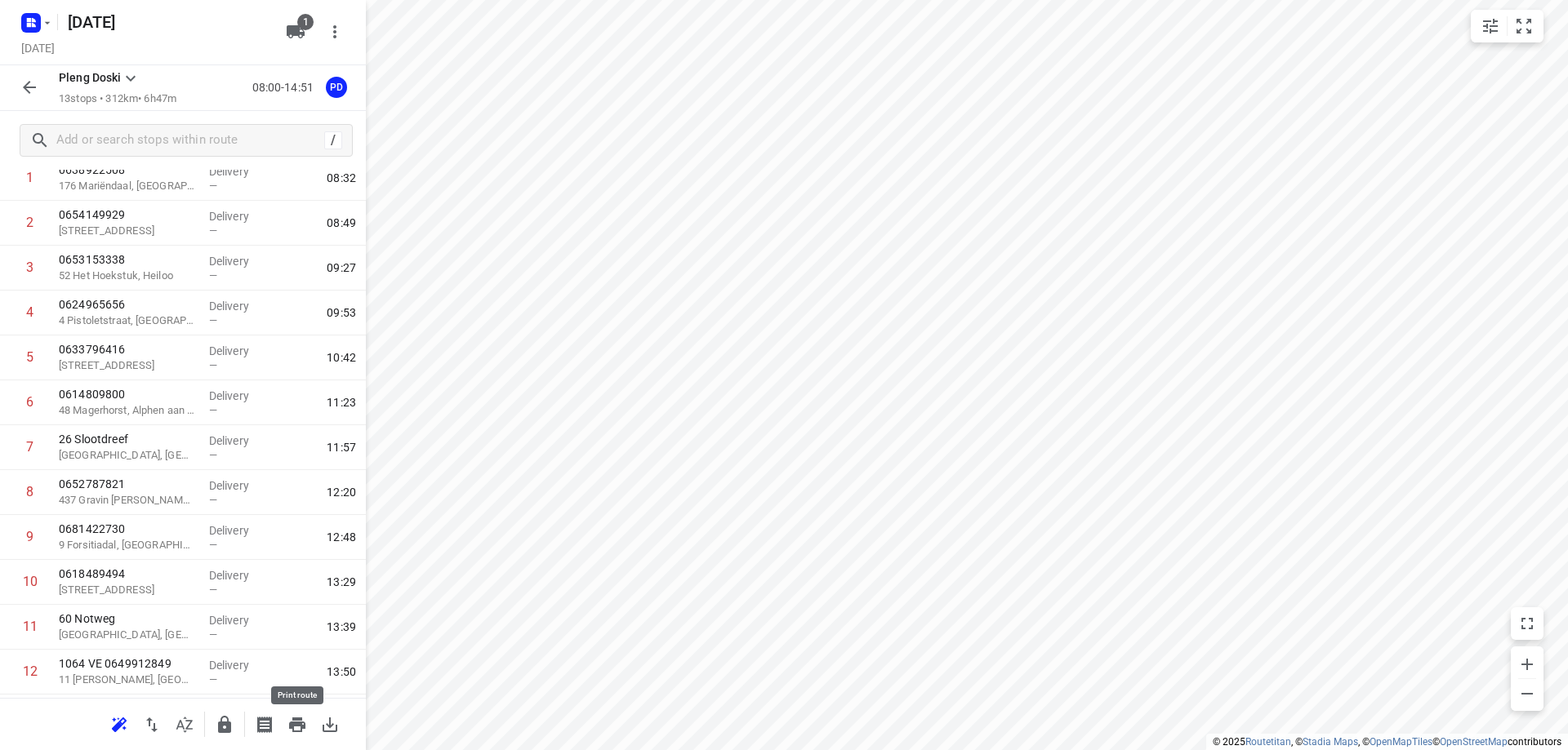
click at [303, 718] on icon "button" at bounding box center [296, 724] width 19 height 19
